Goal: Find contact information

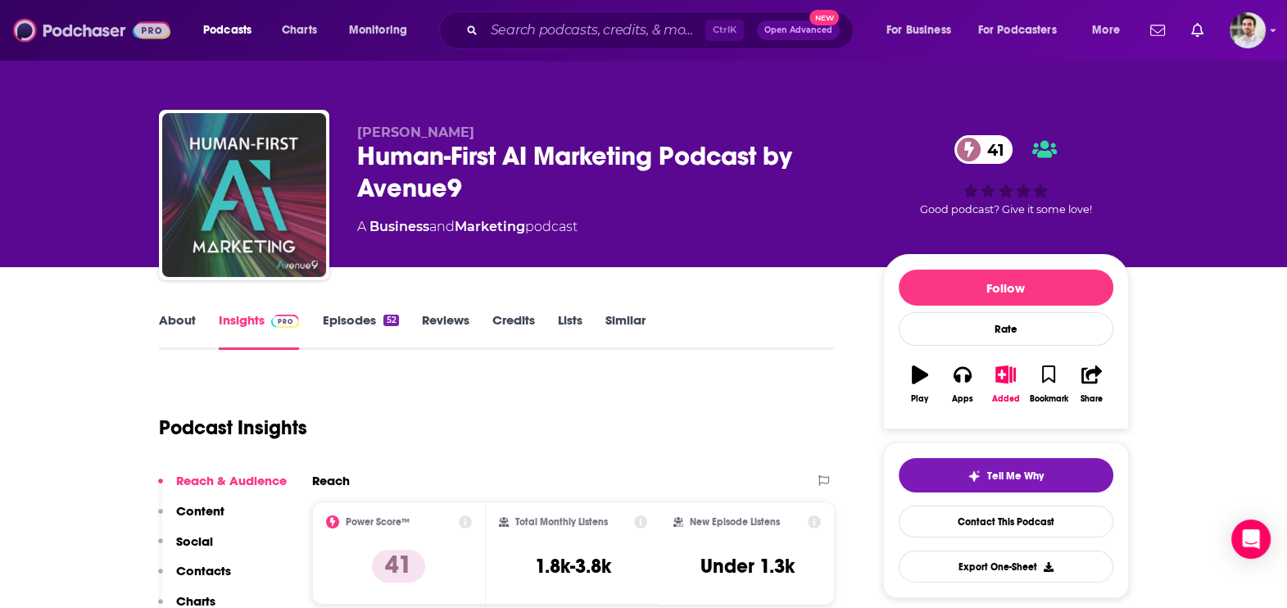
click at [111, 40] on img at bounding box center [91, 30] width 157 height 31
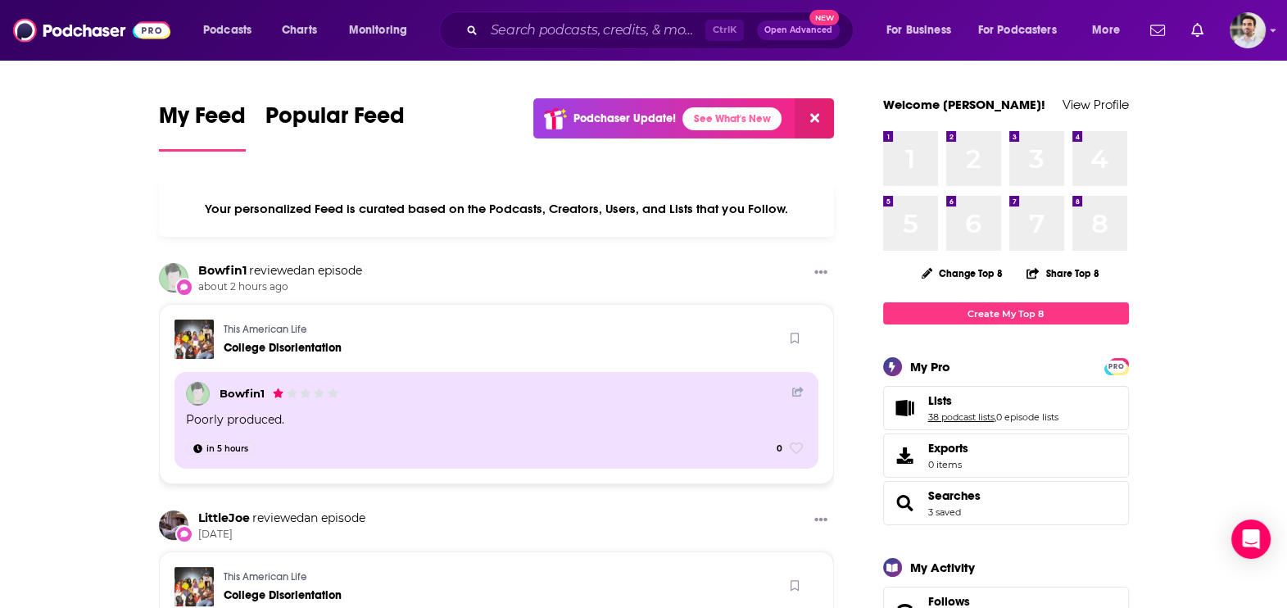
click at [946, 415] on link "38 podcast lists" at bounding box center [961, 416] width 66 height 11
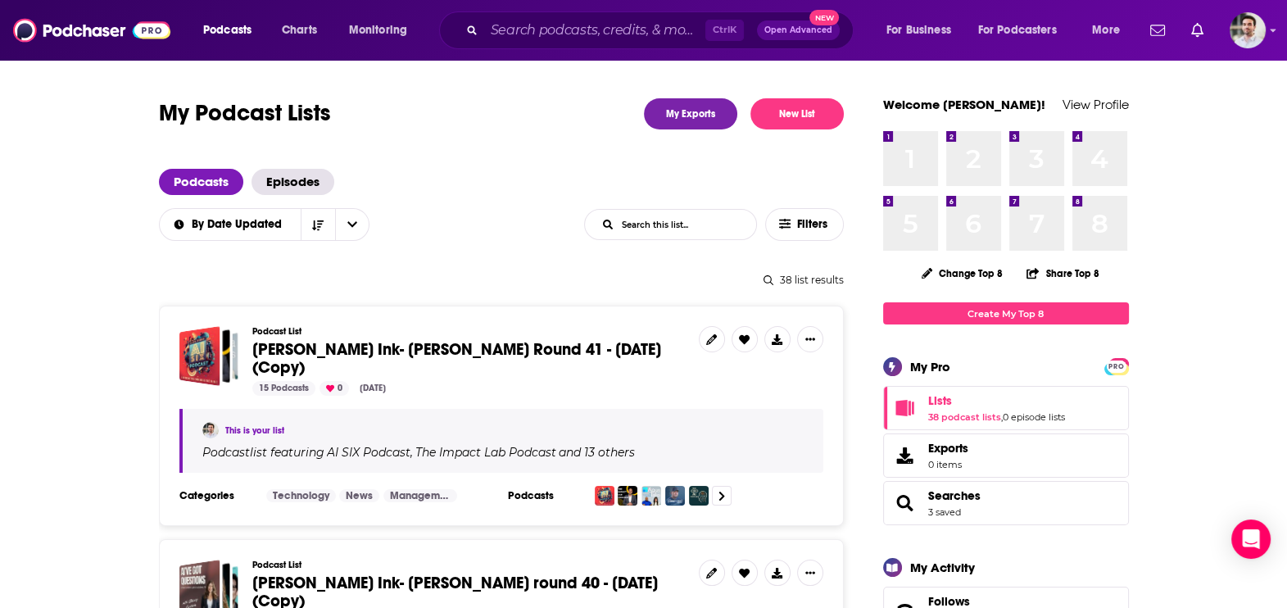
click at [606, 339] on span "Beutler Ink- William Beutler Round 41 - Sept 18, 2025 (Copy)" at bounding box center [456, 358] width 409 height 39
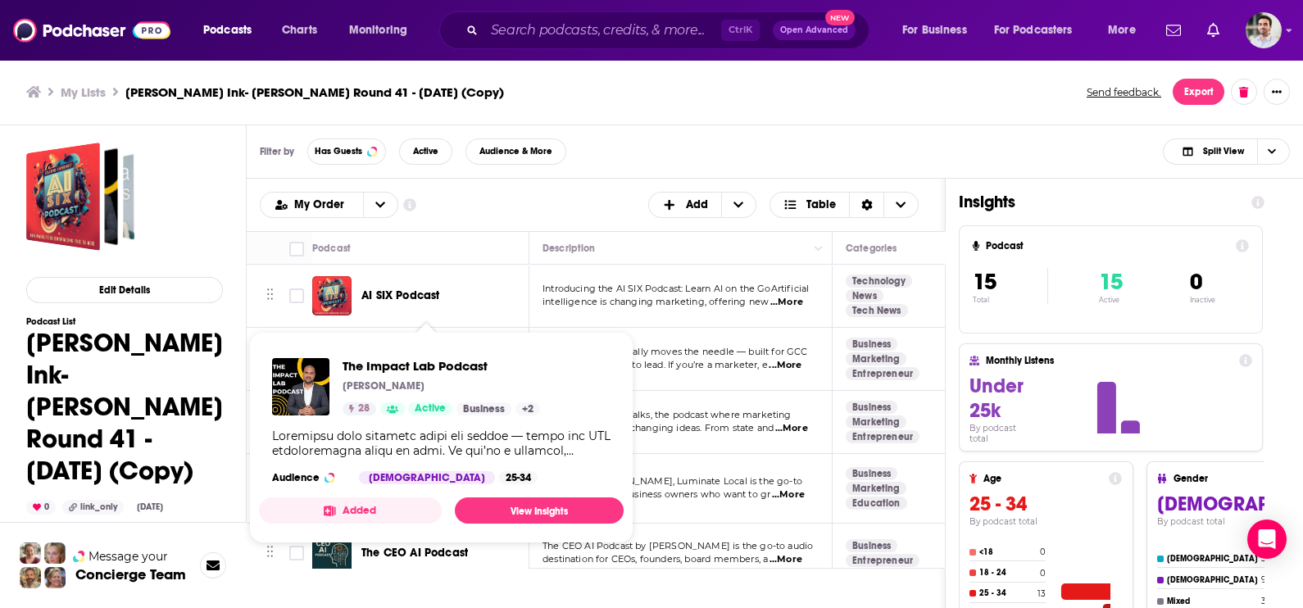
click at [410, 354] on div "The Impact Lab Podcast Aziz Musa 28 Active Business + 2 Audience Male 25-34" at bounding box center [441, 421] width 365 height 152
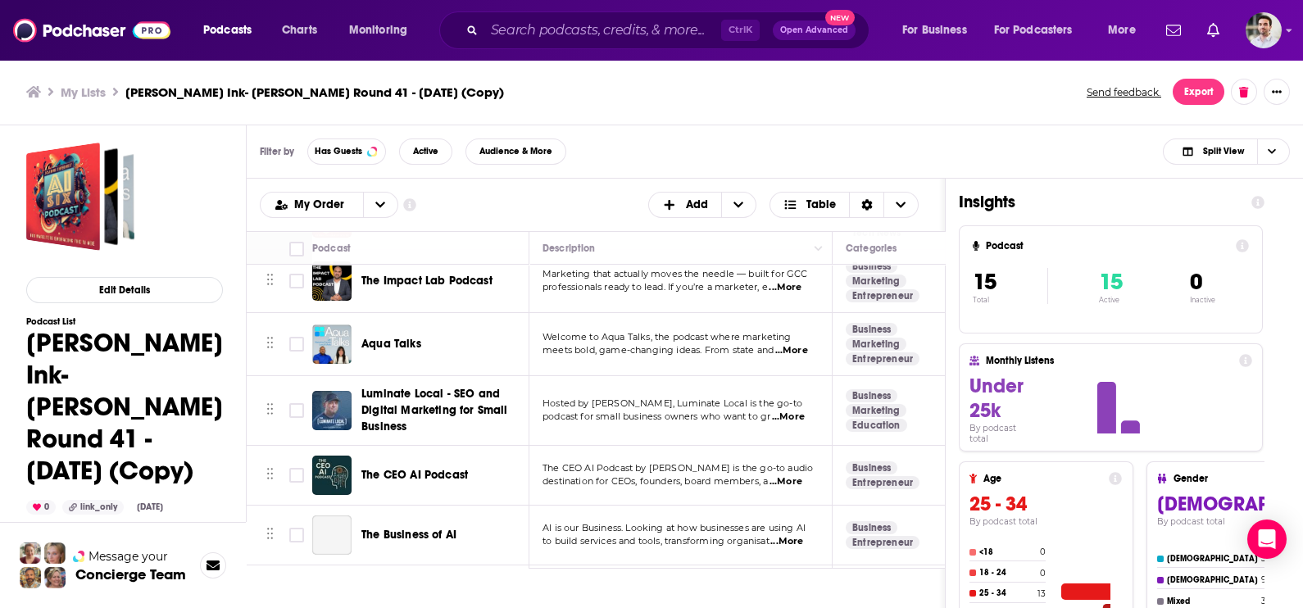
scroll to position [87, 0]
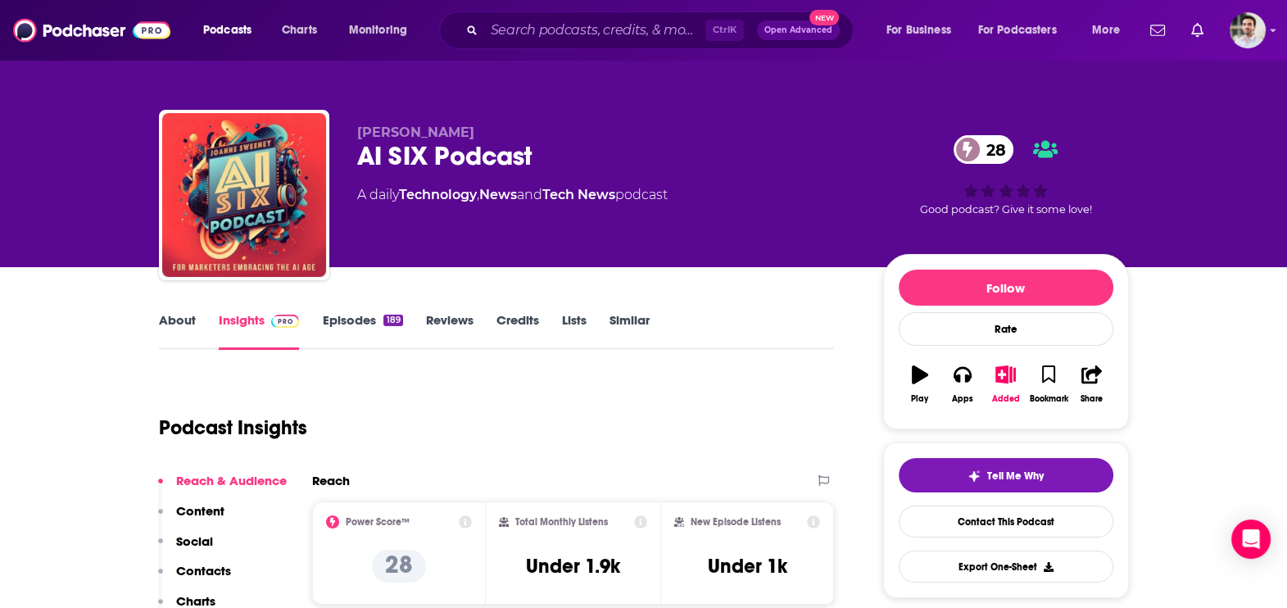
click at [221, 568] on p "Contacts" at bounding box center [203, 571] width 55 height 16
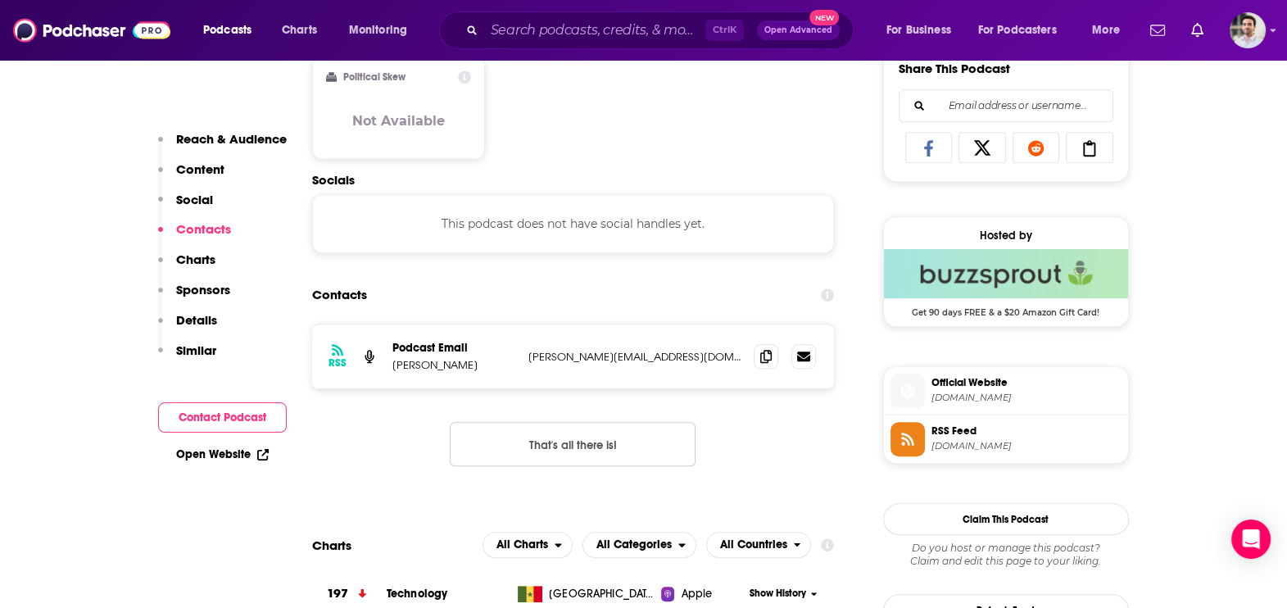
scroll to position [1093, 0]
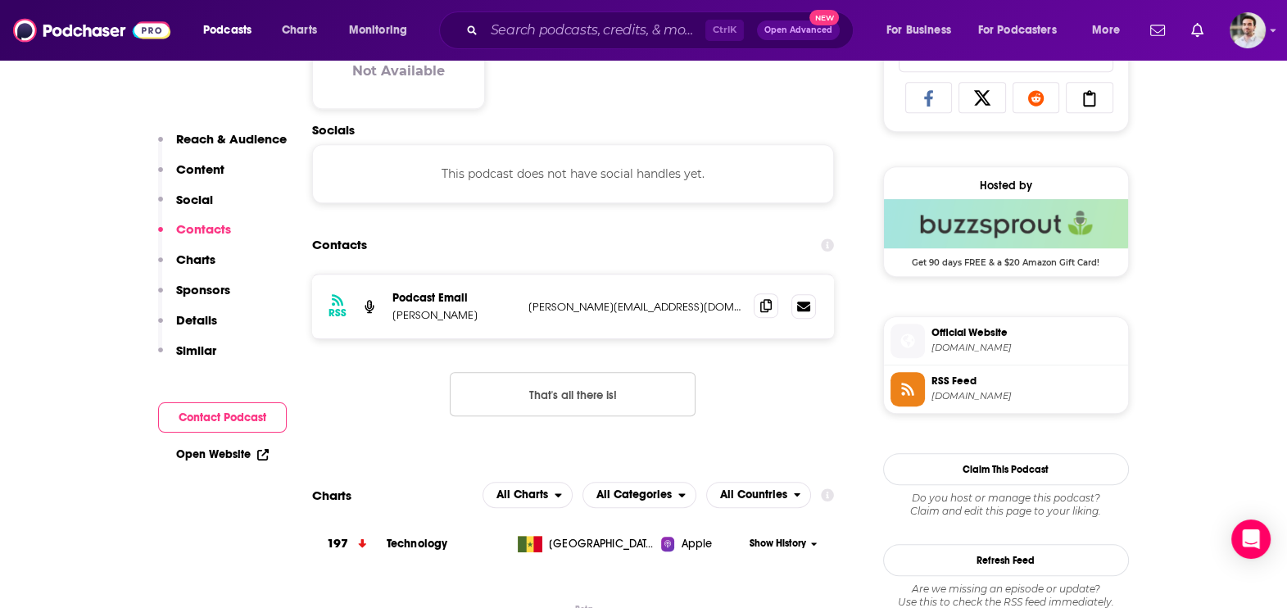
click at [765, 306] on icon at bounding box center [765, 305] width 11 height 13
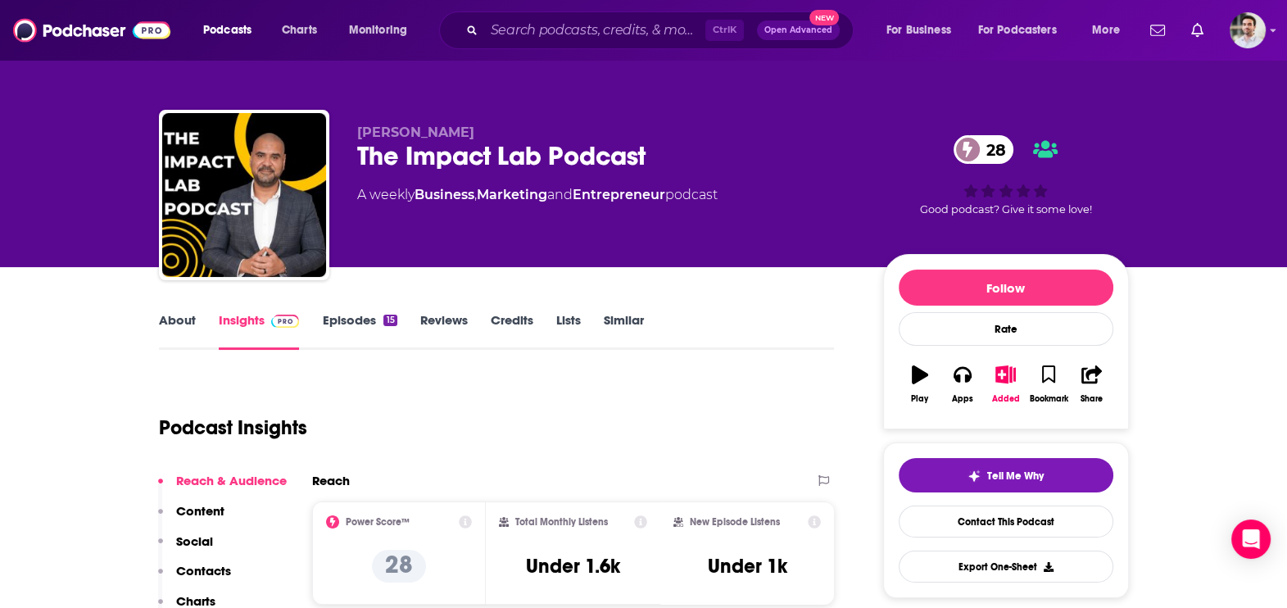
click at [193, 571] on p "Contacts" at bounding box center [203, 571] width 55 height 16
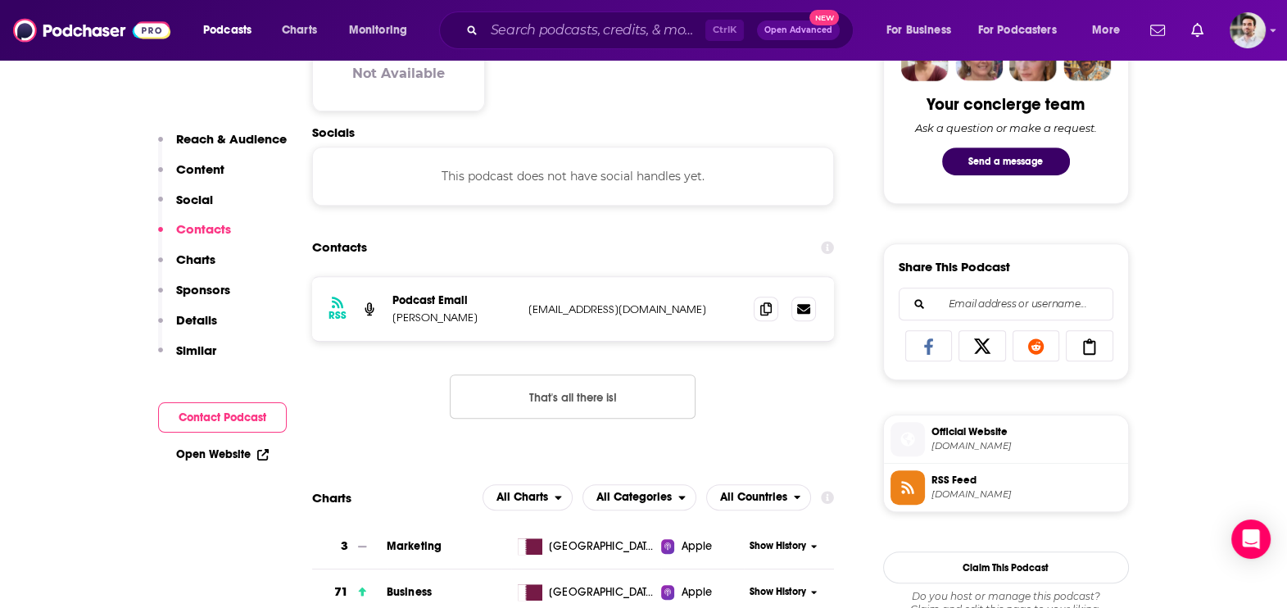
scroll to position [847, 0]
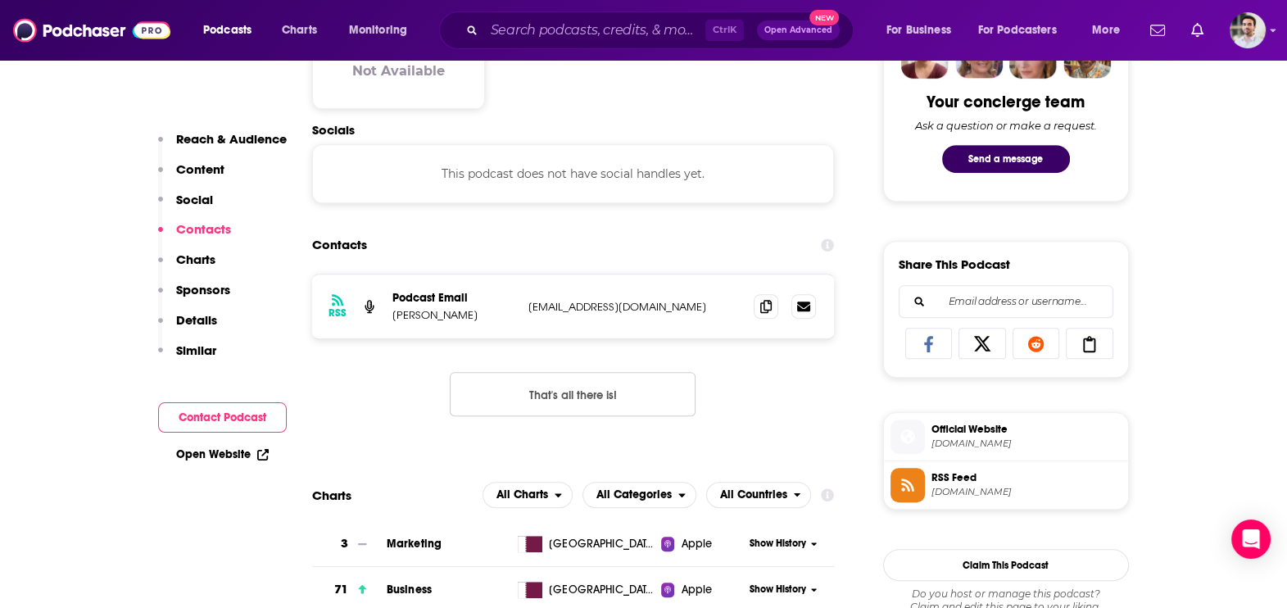
click at [752, 301] on div "RSS Podcast Email Aziz Musa contact@cush.digital contact@cush.digital" at bounding box center [573, 307] width 523 height 64
click at [773, 305] on span at bounding box center [766, 305] width 25 height 25
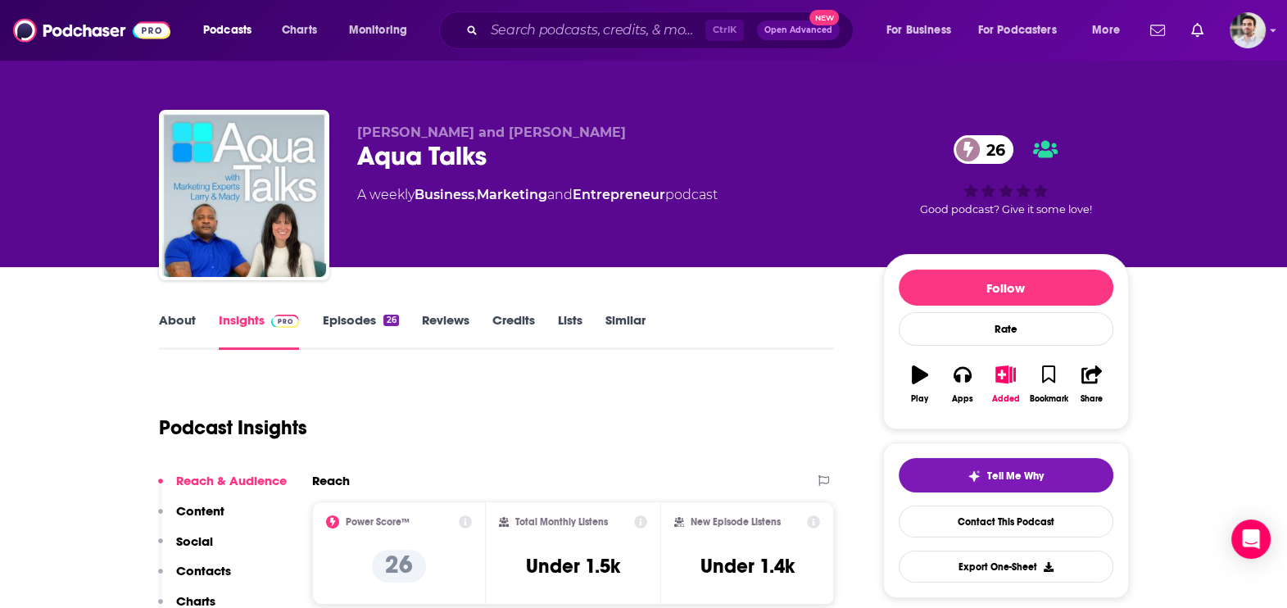
click at [222, 565] on p "Contacts" at bounding box center [203, 571] width 55 height 16
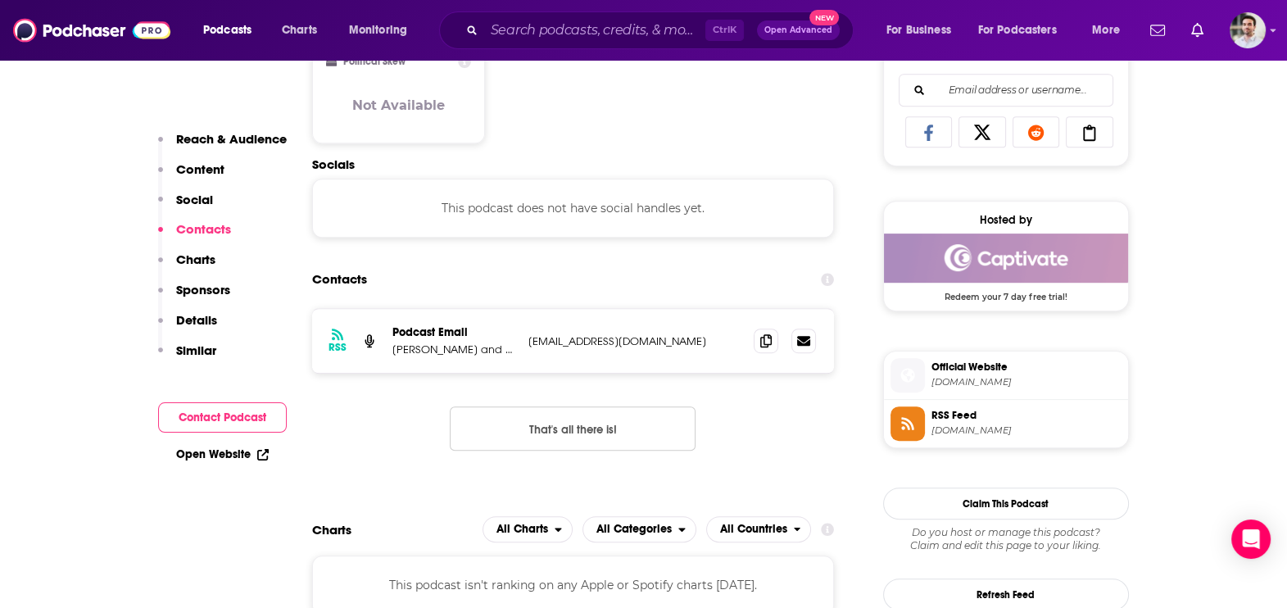
scroll to position [1093, 0]
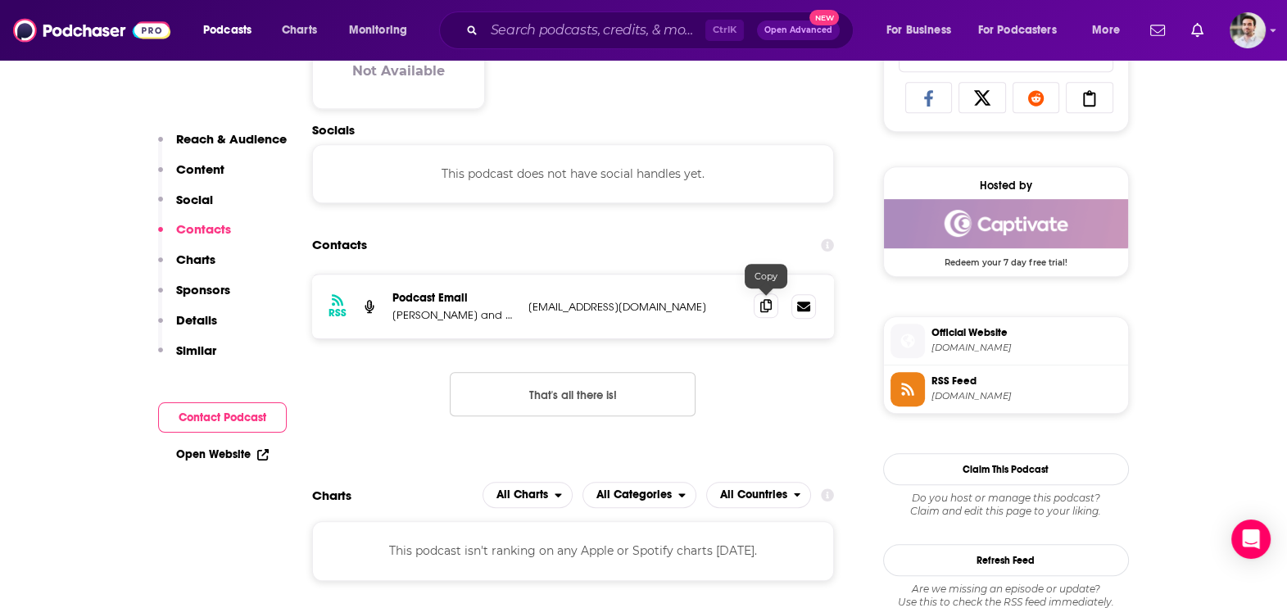
click at [769, 302] on icon at bounding box center [765, 305] width 11 height 13
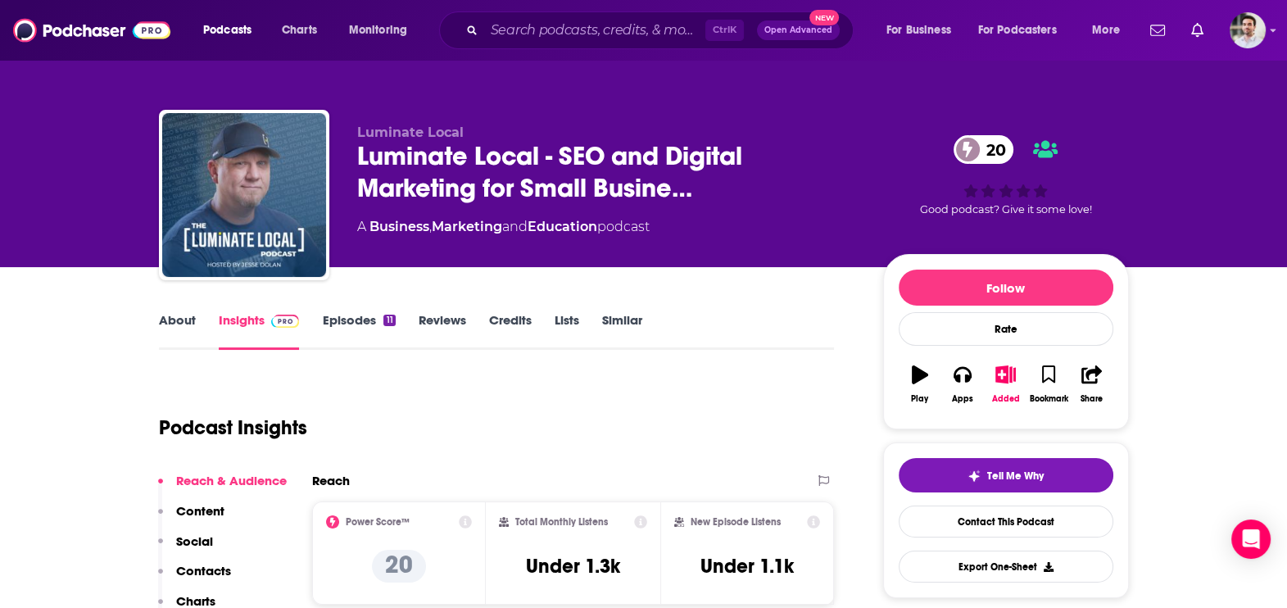
click at [202, 565] on p "Contacts" at bounding box center [203, 571] width 55 height 16
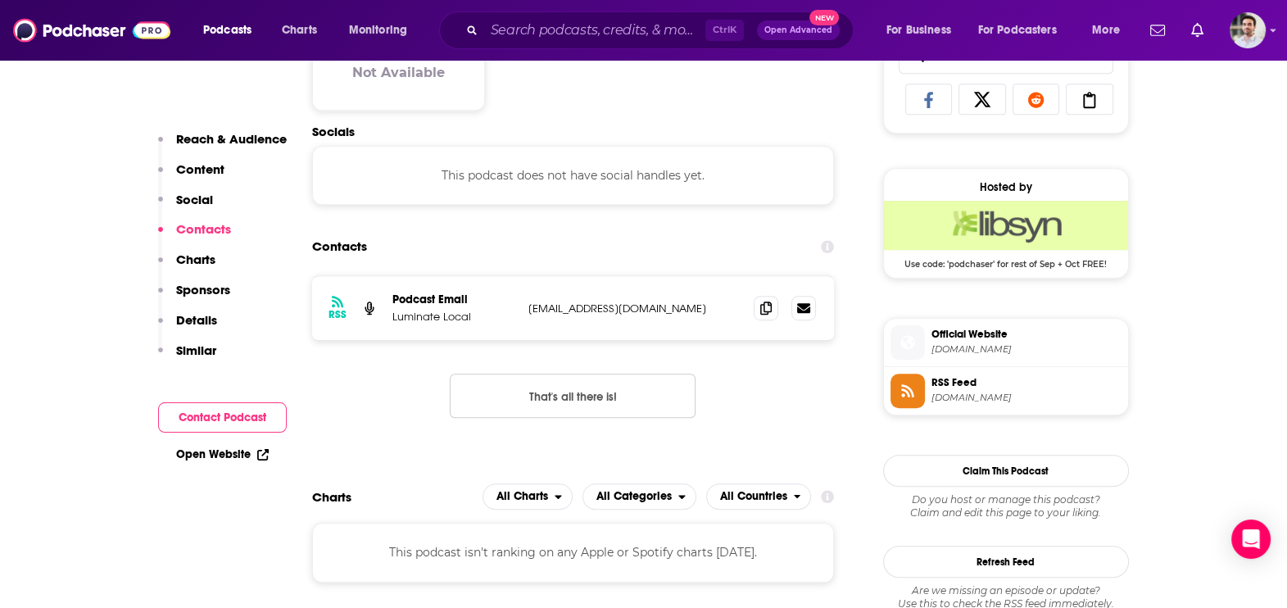
scroll to position [1093, 0]
click at [767, 302] on icon at bounding box center [765, 305] width 11 height 13
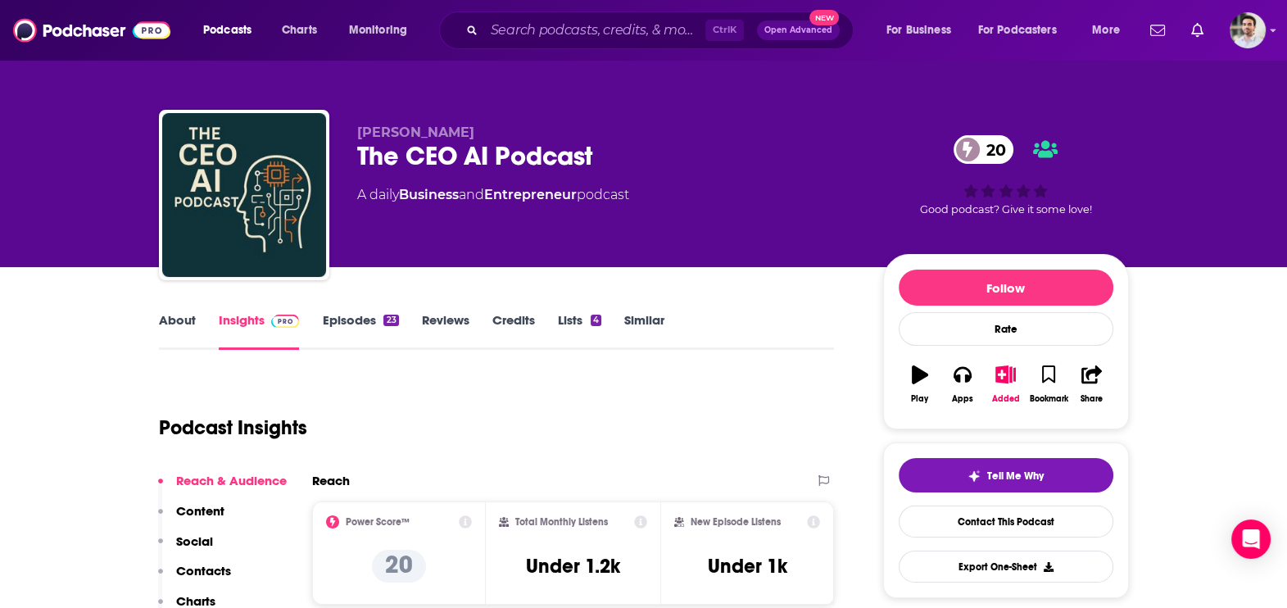
click at [210, 559] on button "Social" at bounding box center [185, 548] width 55 height 30
click at [213, 563] on p "Contacts" at bounding box center [203, 571] width 55 height 16
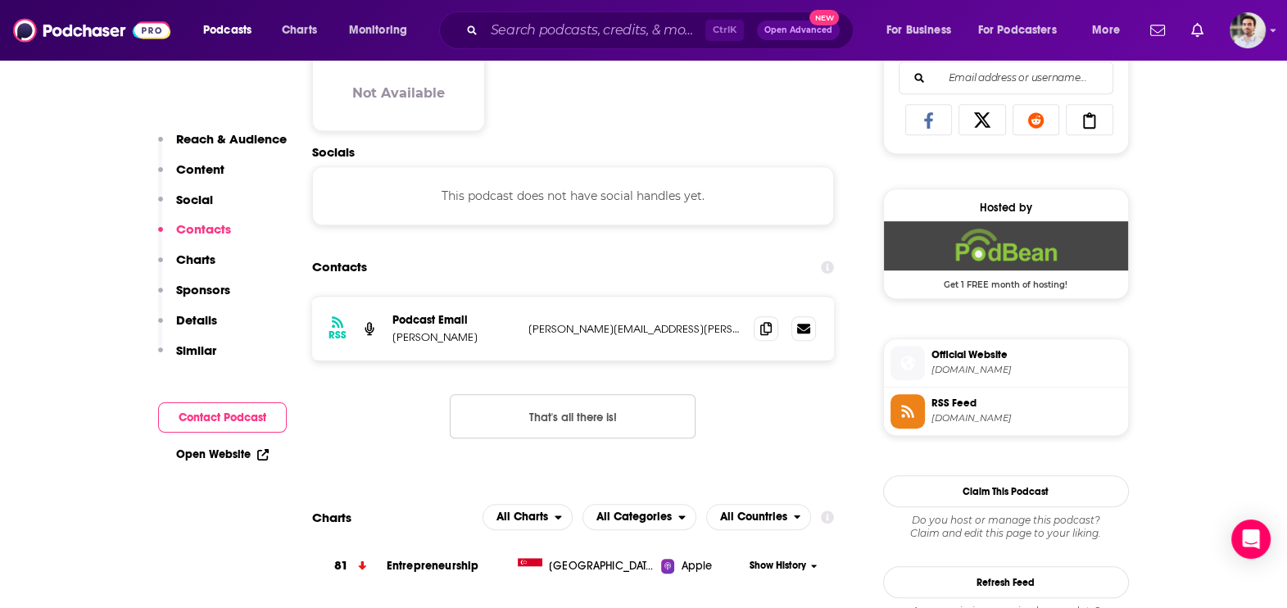
scroll to position [1093, 0]
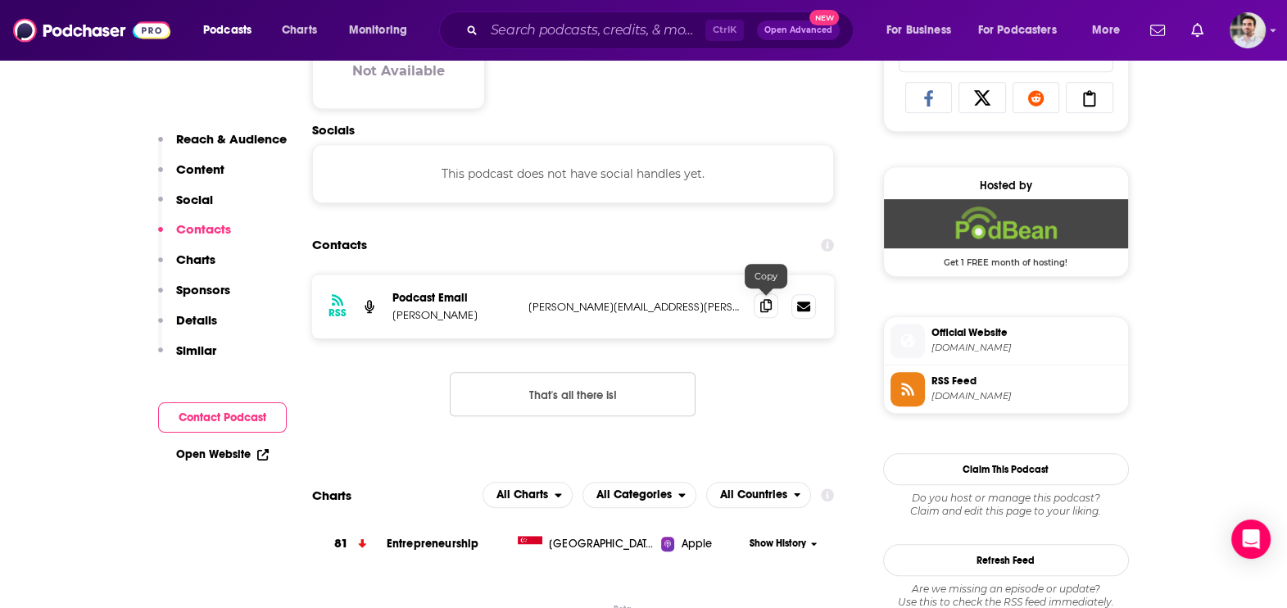
click at [765, 296] on span at bounding box center [766, 305] width 25 height 25
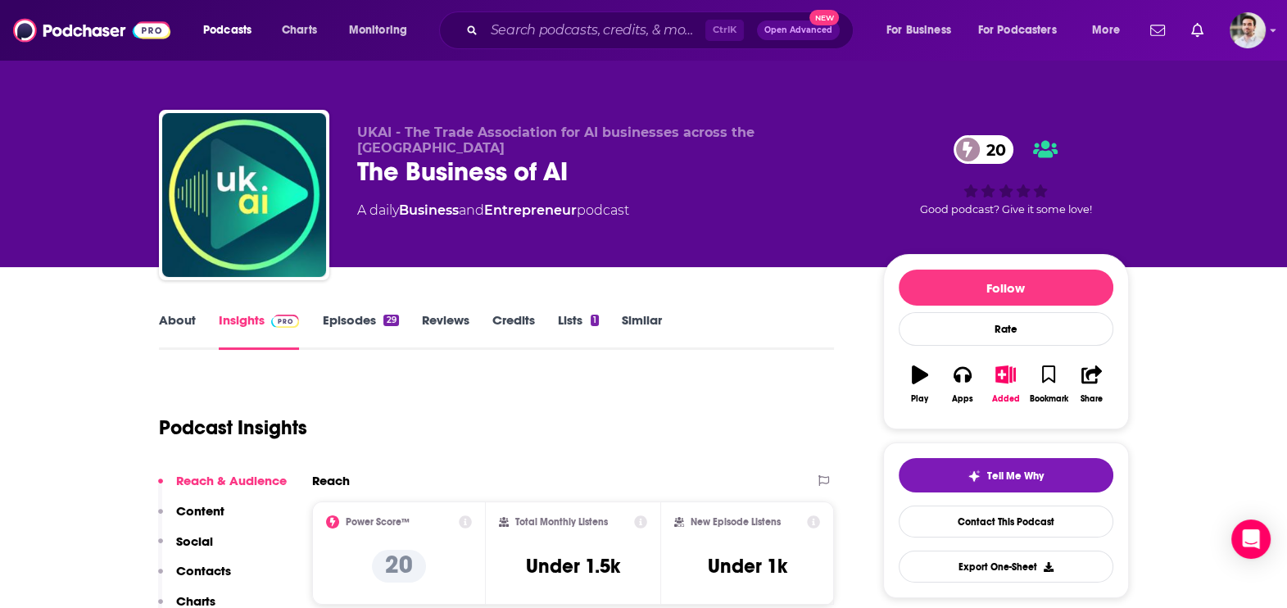
click at [214, 570] on p "Contacts" at bounding box center [203, 571] width 55 height 16
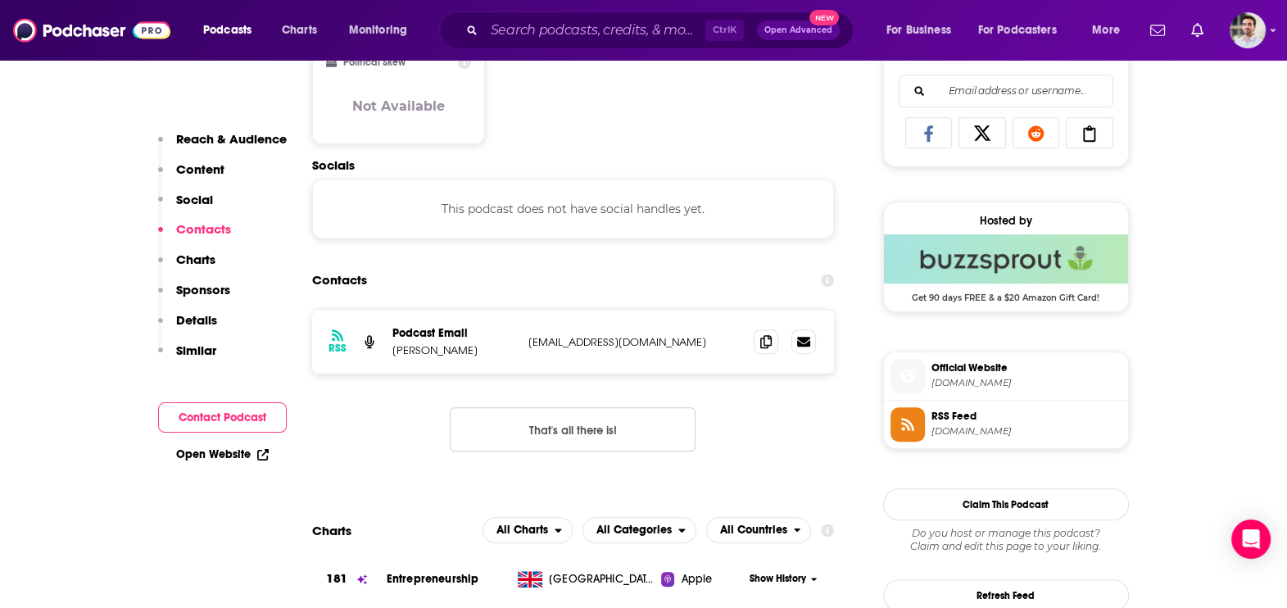
scroll to position [1093, 0]
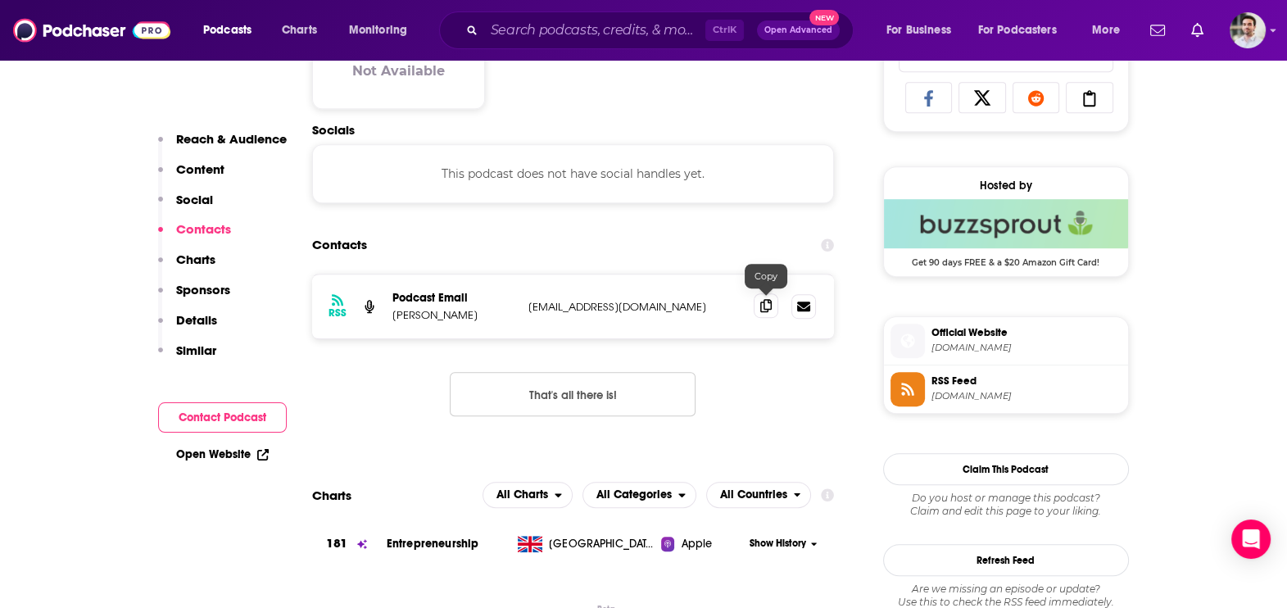
click at [769, 311] on span at bounding box center [766, 305] width 25 height 25
